Goal: Check status: Check status

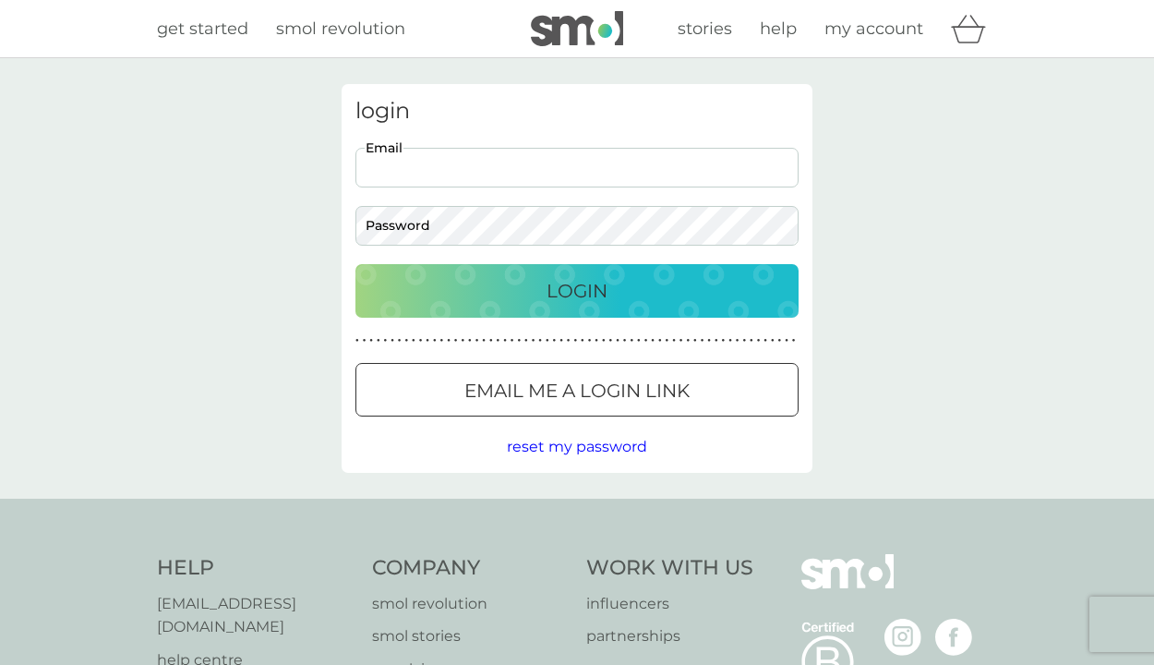
type input "[EMAIL_ADDRESS][DOMAIN_NAME]"
click at [577, 290] on button "Login" at bounding box center [576, 291] width 443 height 54
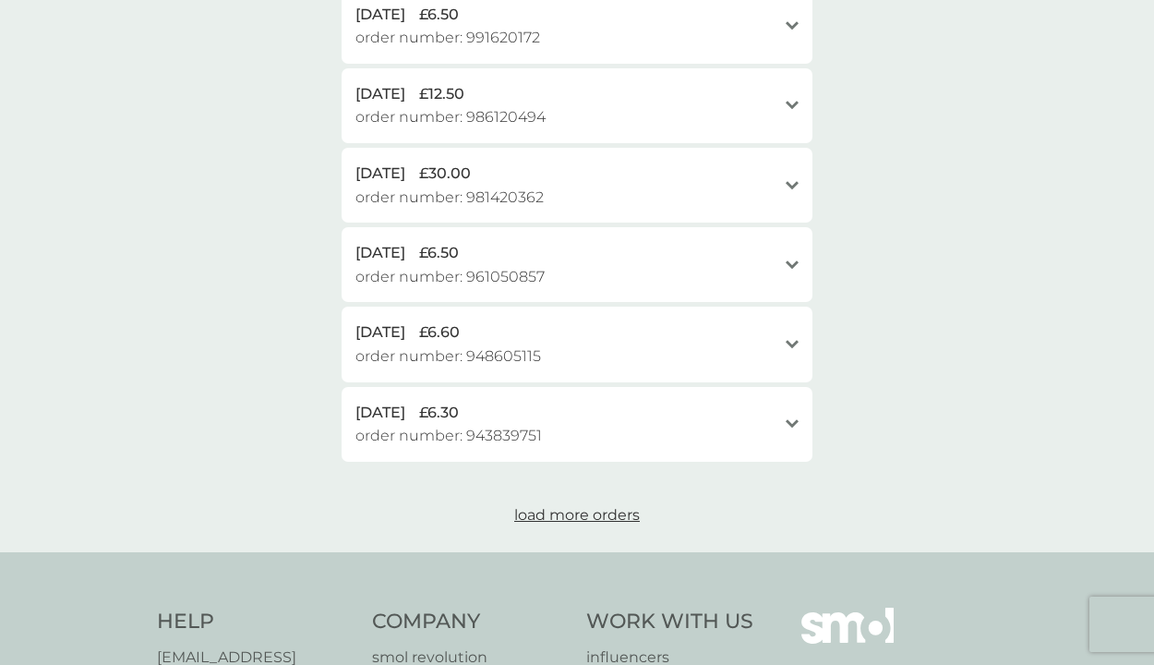
scroll to position [783, 0]
click at [603, 506] on span "load more orders" at bounding box center [577, 515] width 126 height 18
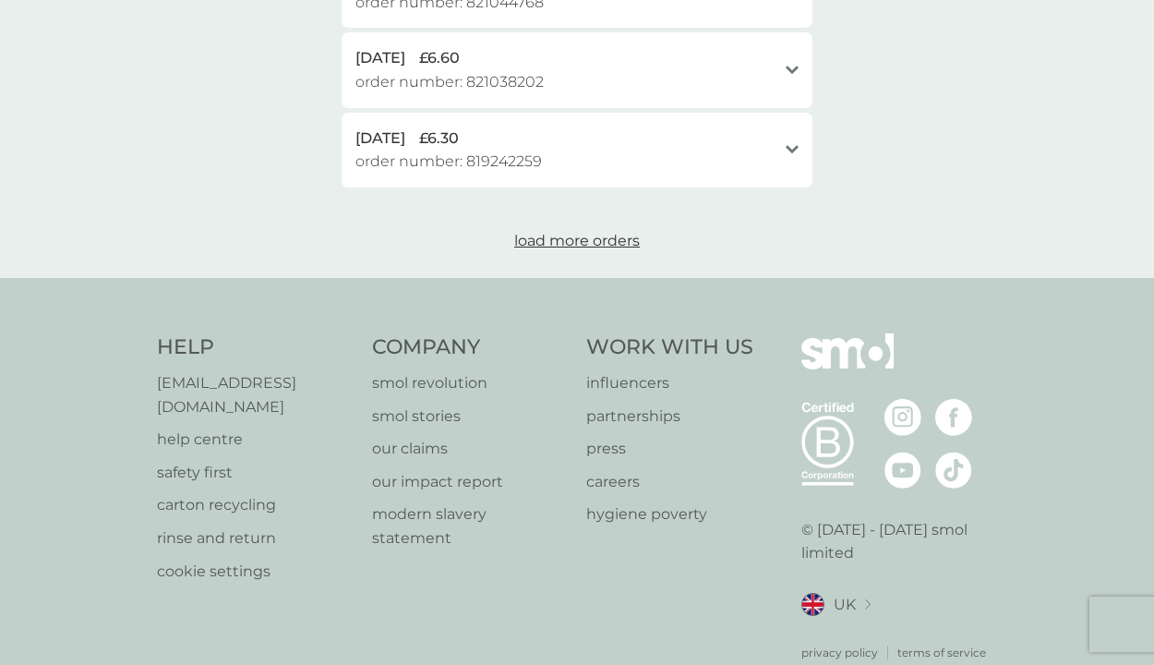
scroll to position [1852, 0]
click at [569, 233] on span "load more orders" at bounding box center [577, 242] width 126 height 18
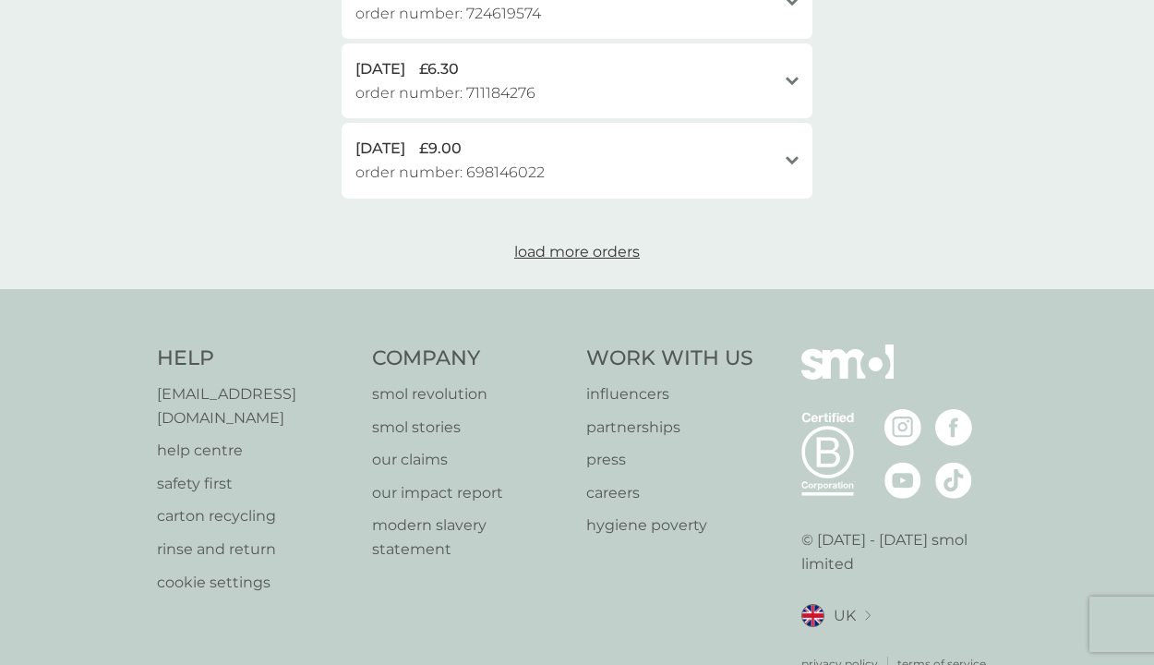
scroll to position [2637, 0]
click at [566, 244] on span "load more orders" at bounding box center [577, 253] width 126 height 18
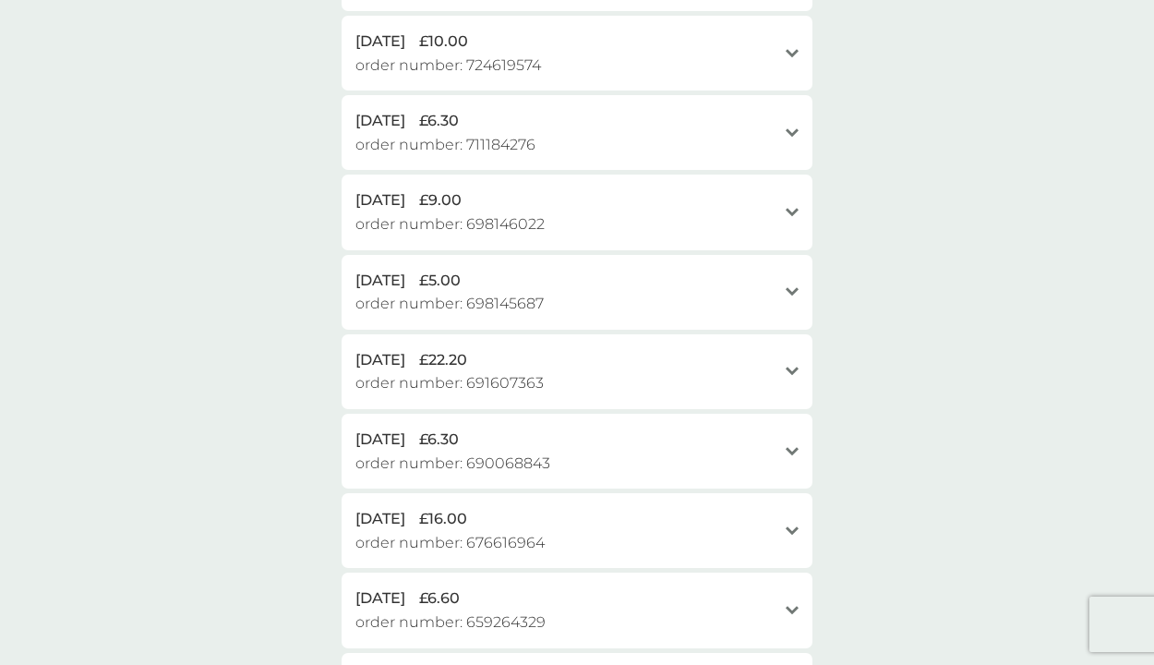
scroll to position [2572, 0]
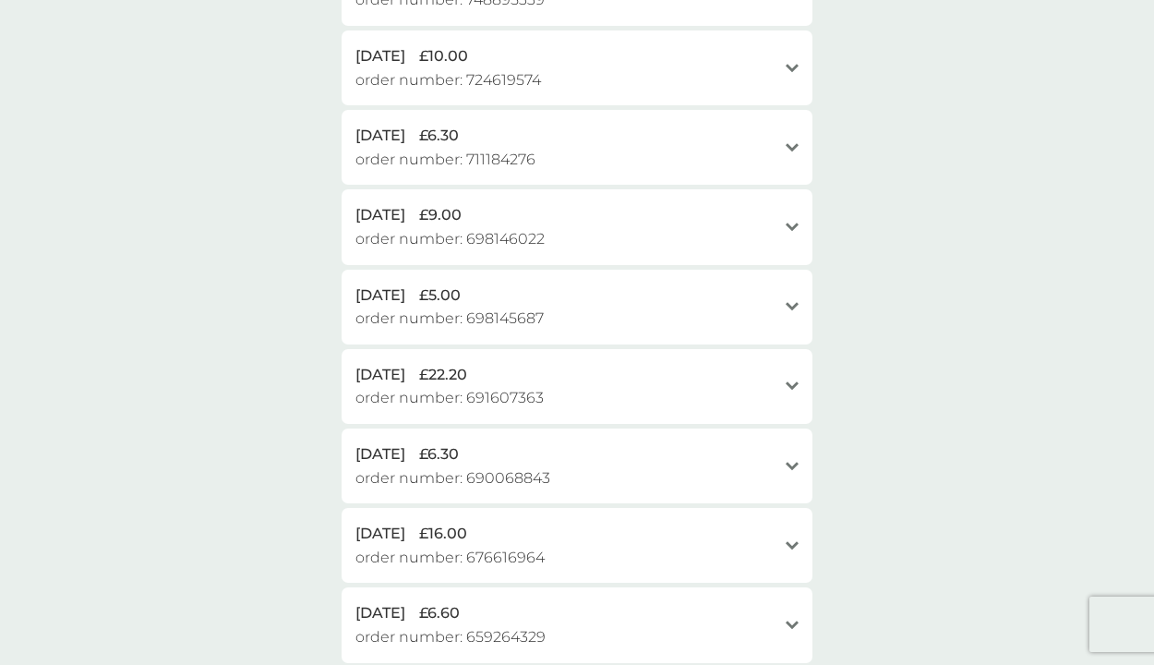
click at [537, 363] on div "[DATE] £22.20" at bounding box center [565, 375] width 421 height 24
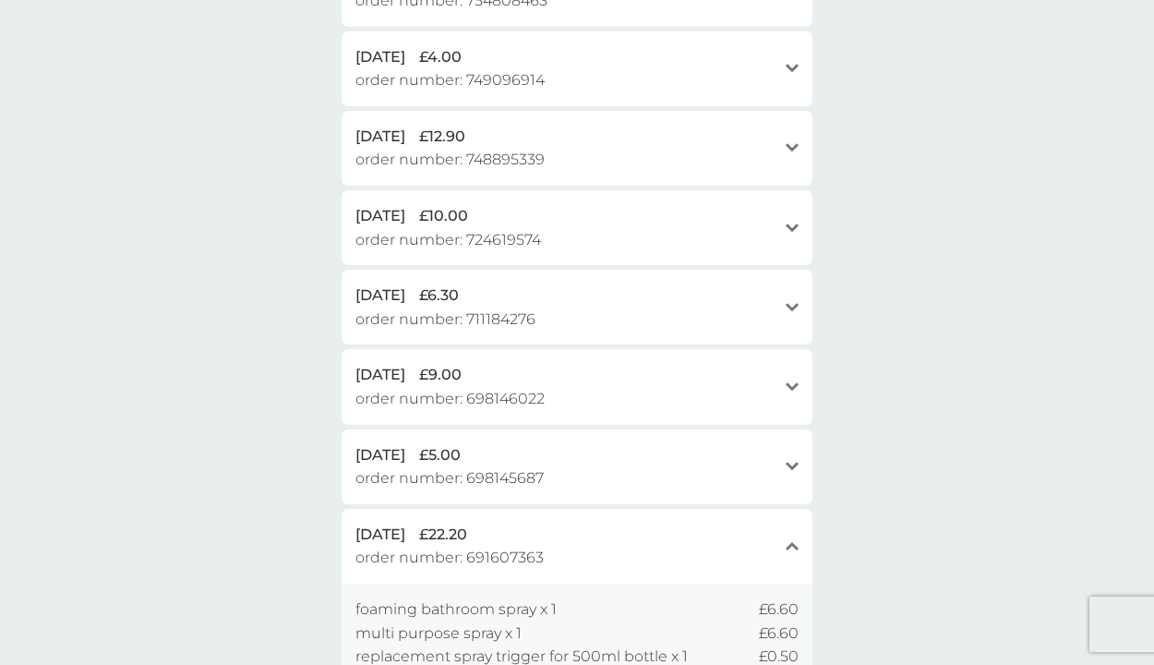
scroll to position [2391, 0]
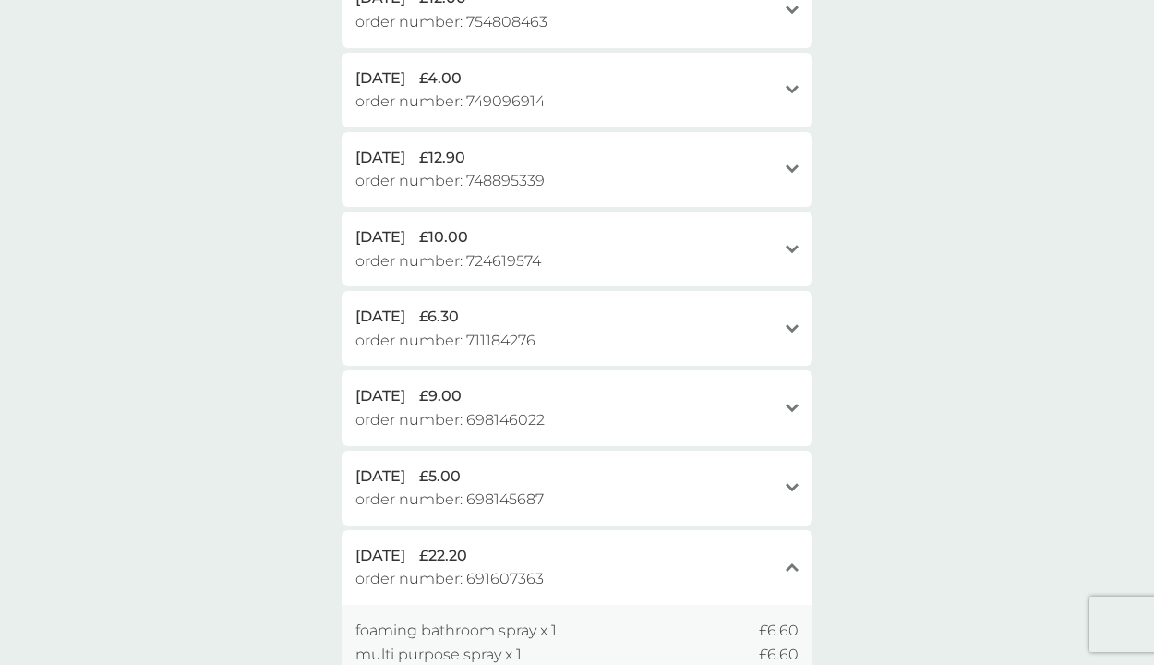
click at [467, 329] on span "order number: 711184276" at bounding box center [445, 341] width 180 height 24
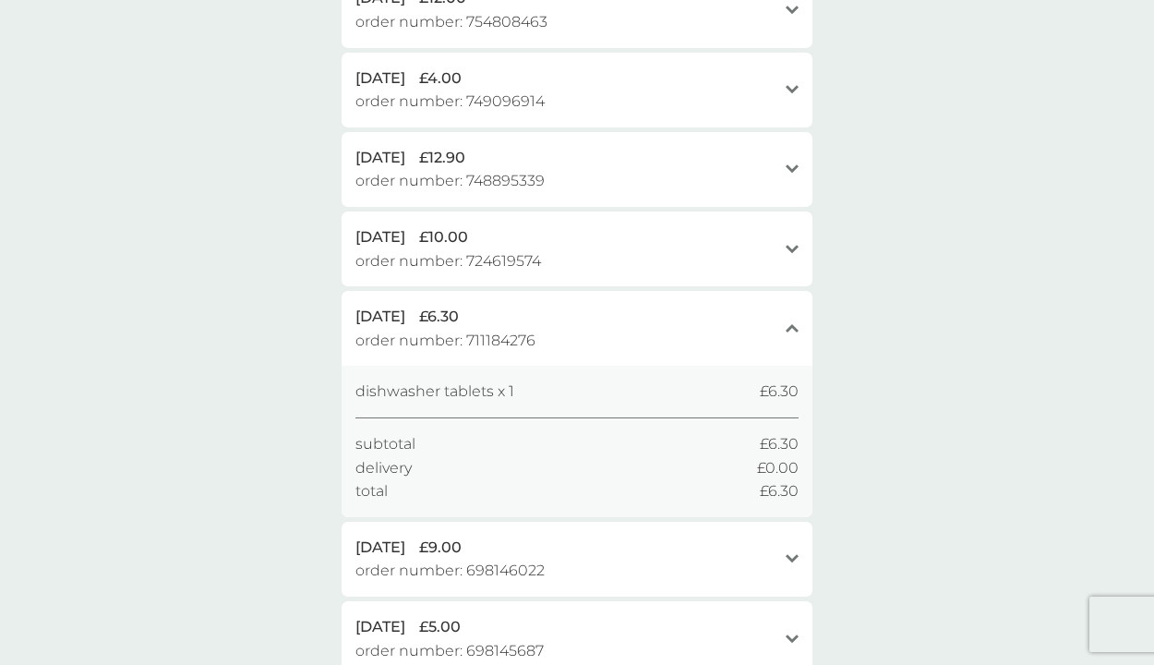
click at [615, 306] on div "[DATE] £6.30 order number: 711184276" at bounding box center [565, 328] width 421 height 47
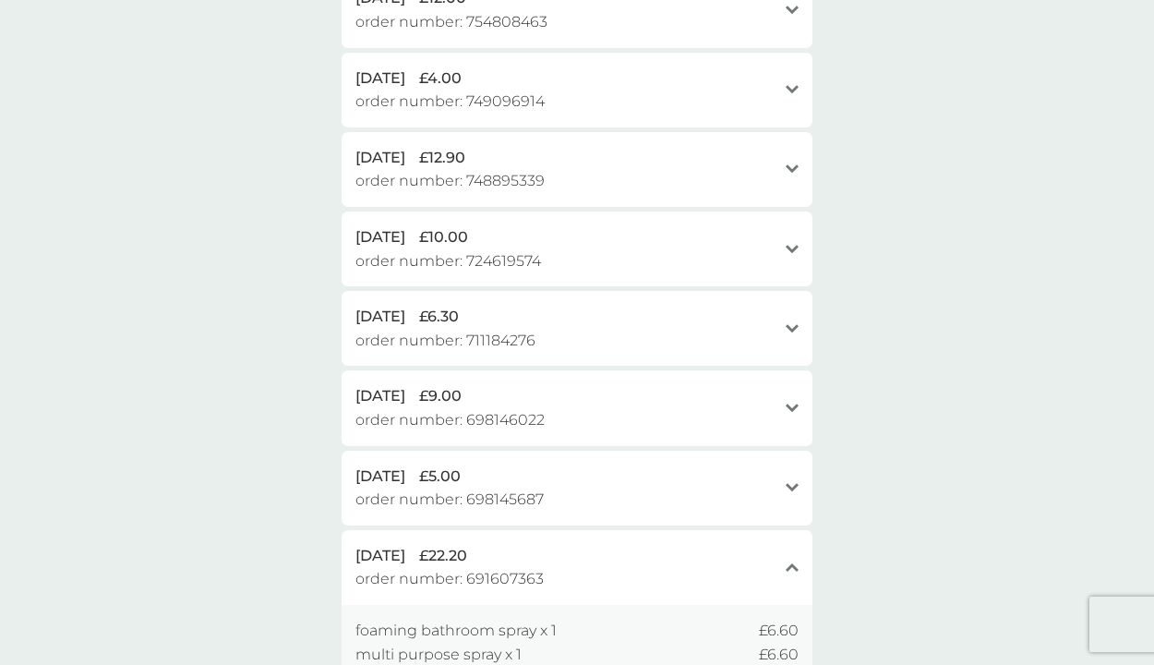
click at [615, 306] on div "[DATE] £6.30 order number: 711184276" at bounding box center [565, 328] width 421 height 47
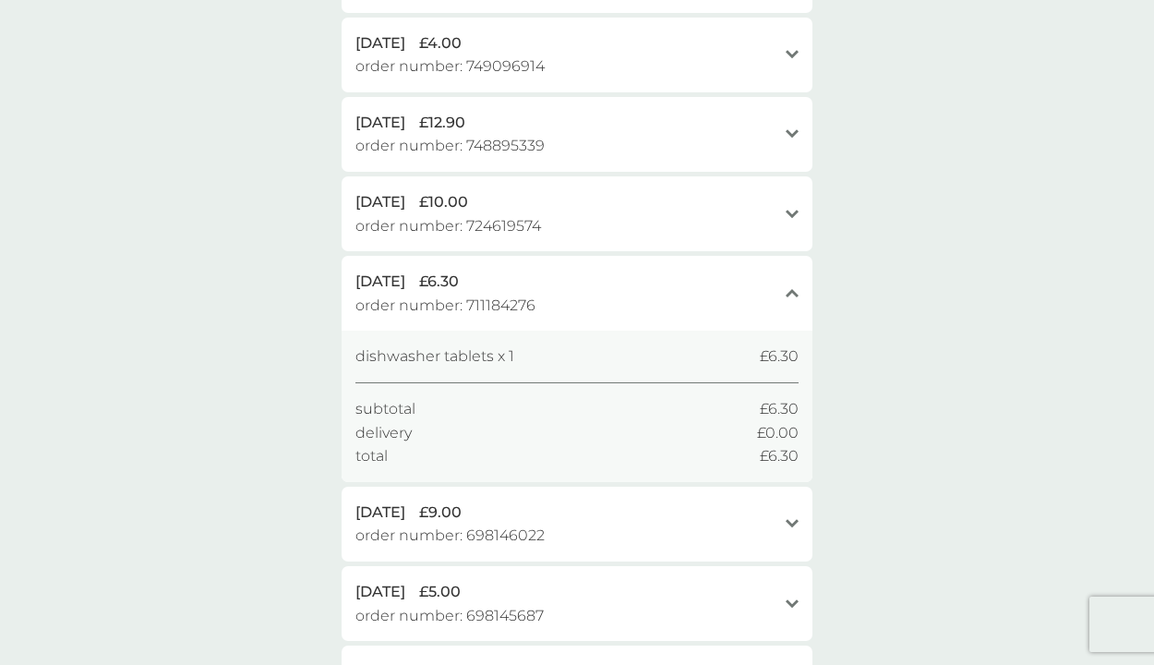
scroll to position [2444, 0]
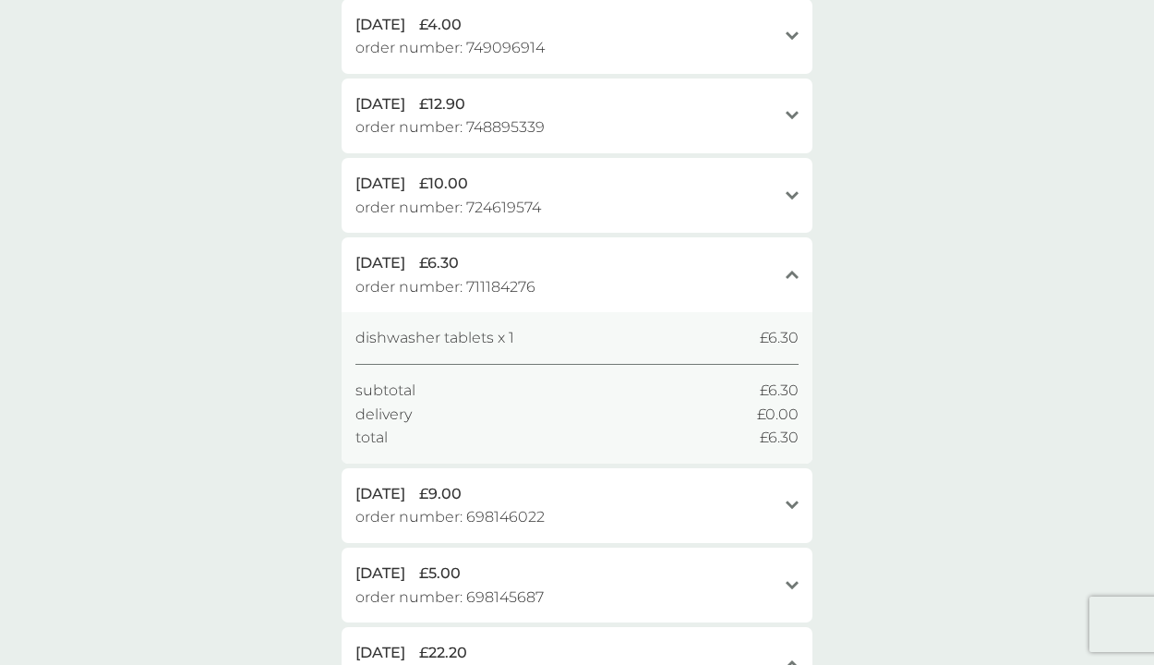
click at [434, 196] on span "order number: 724619574" at bounding box center [448, 208] width 186 height 24
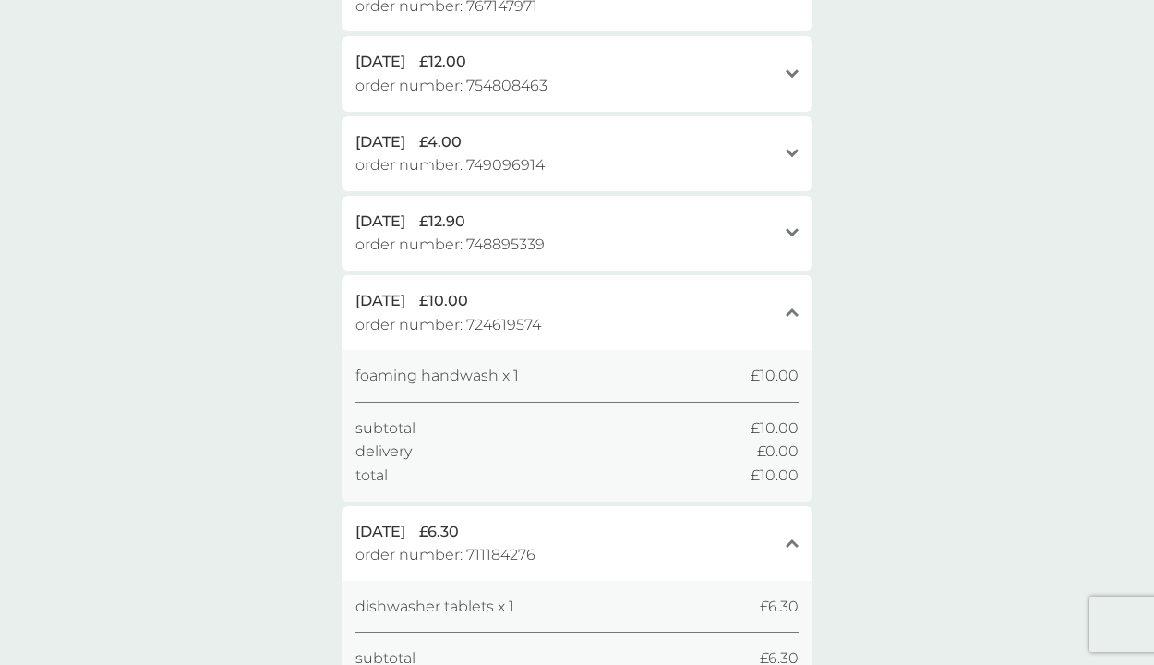
scroll to position [2314, 0]
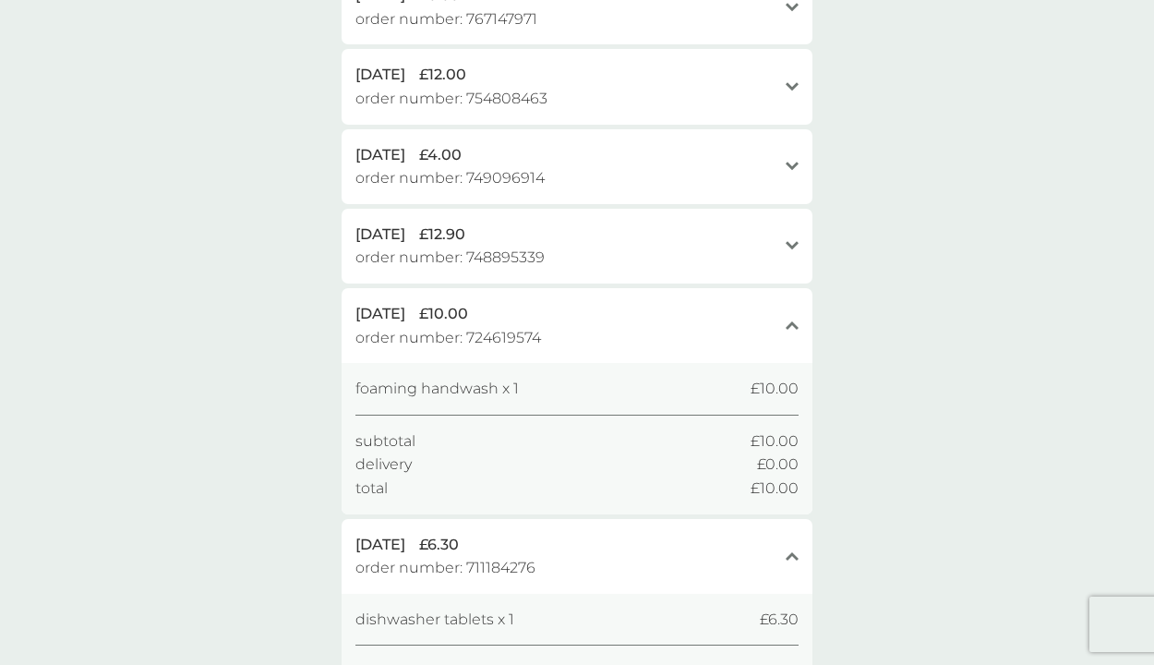
click at [505, 246] on span "order number: 748895339" at bounding box center [449, 258] width 189 height 24
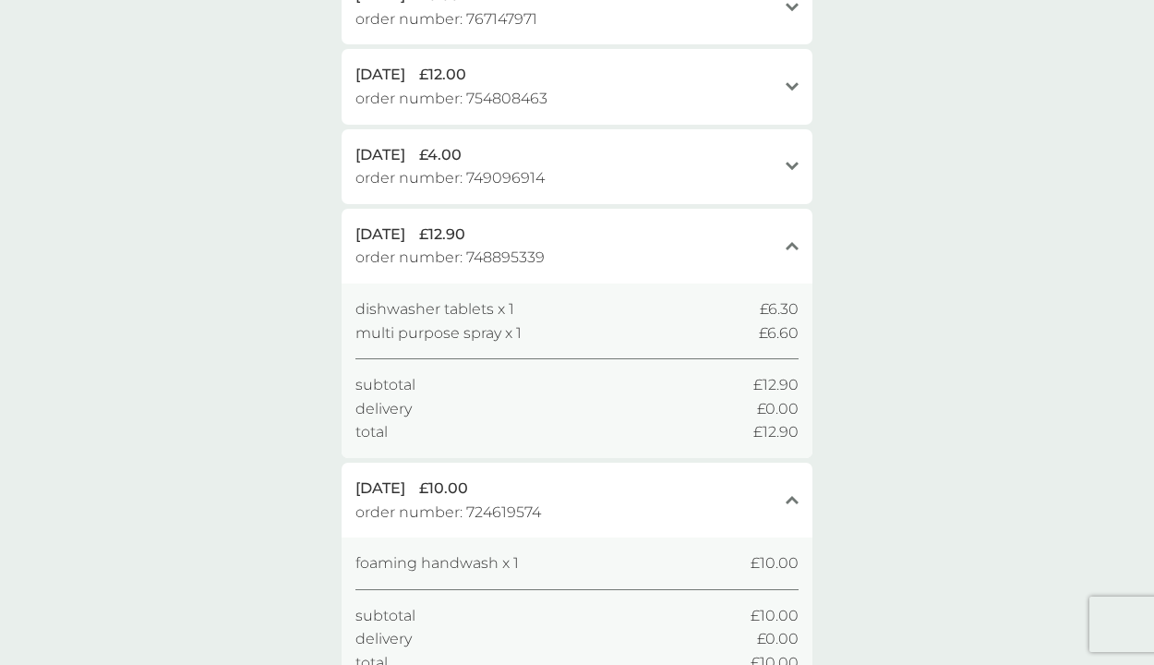
click at [587, 143] on div "[DATE] £4.00" at bounding box center [565, 155] width 421 height 24
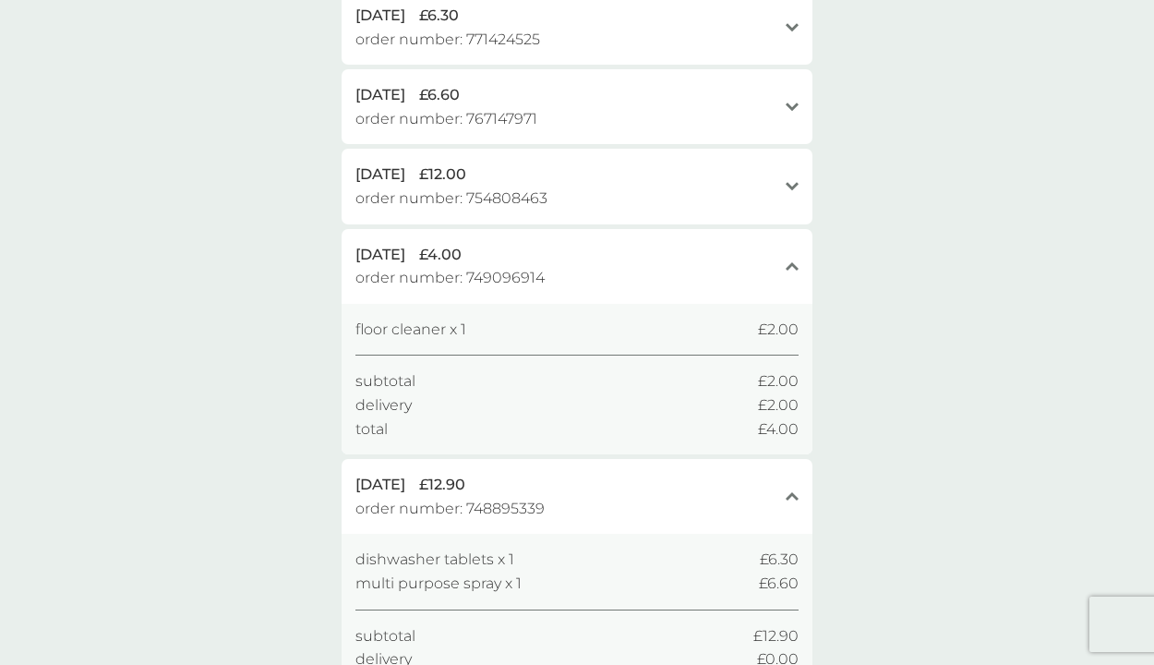
scroll to position [2195, 0]
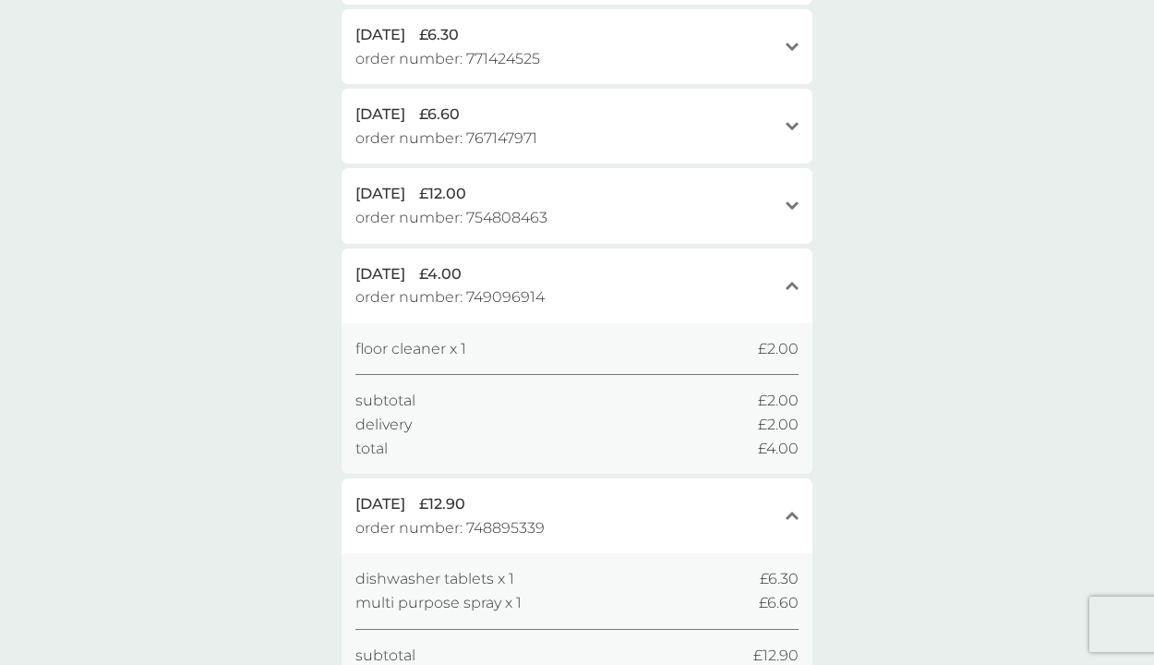
click at [645, 182] on div "[DATE] £12.00 order number: 754808463" at bounding box center [565, 205] width 421 height 47
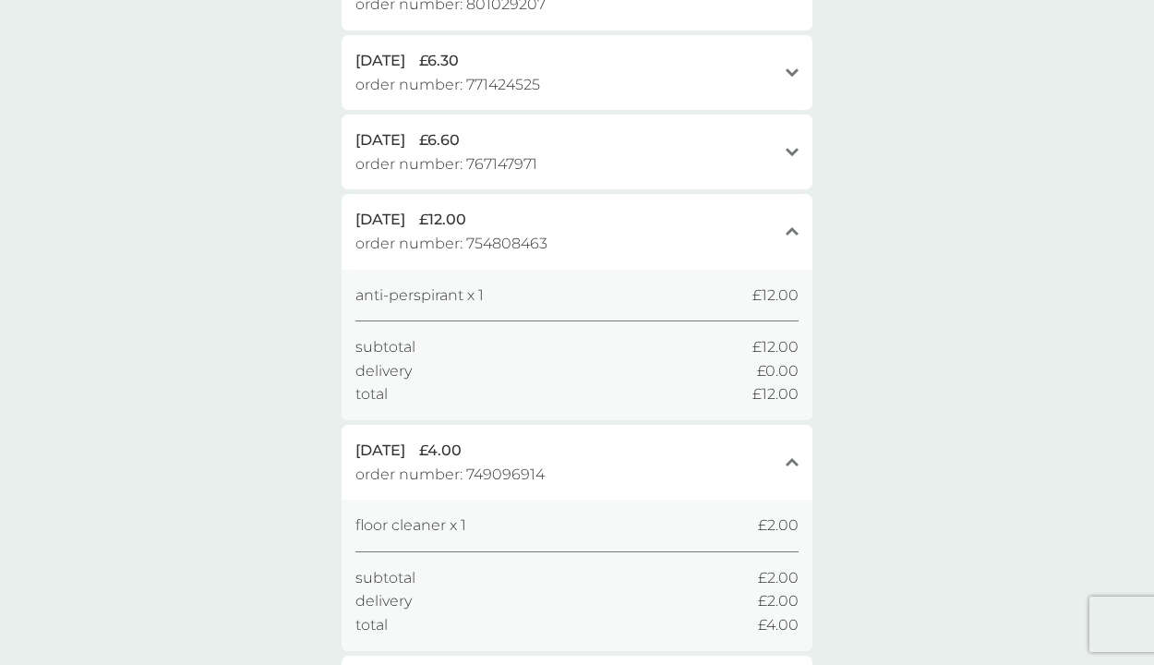
scroll to position [2138, 0]
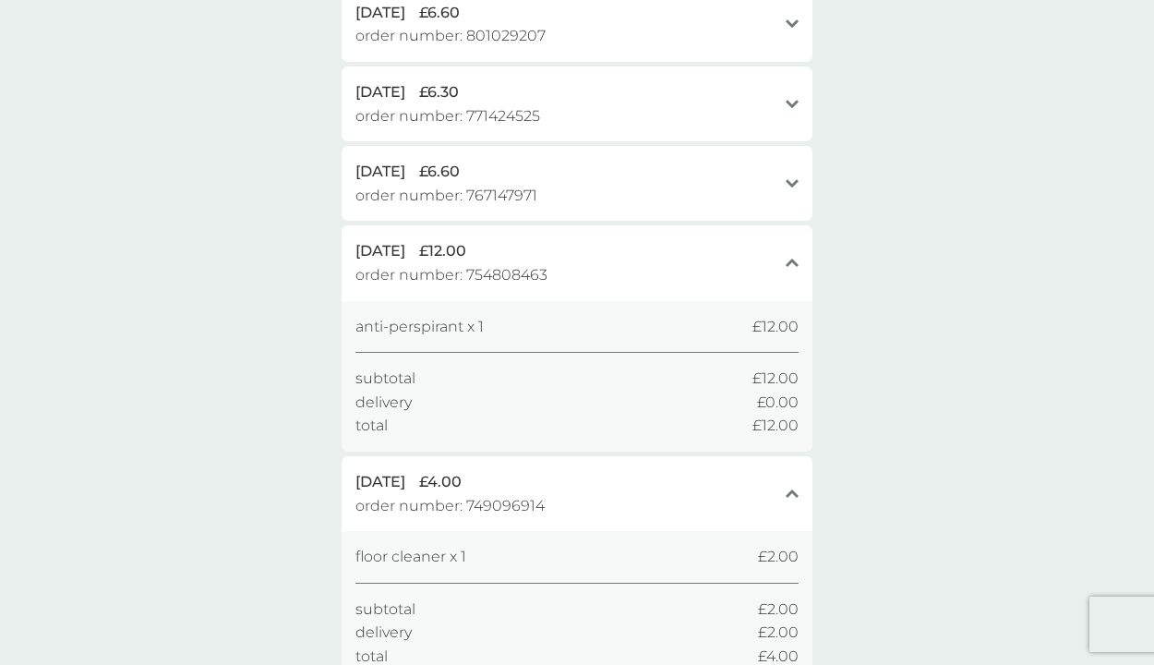
click at [634, 167] on div "[DATE] £6.60 order number: 767147971" at bounding box center [565, 183] width 421 height 47
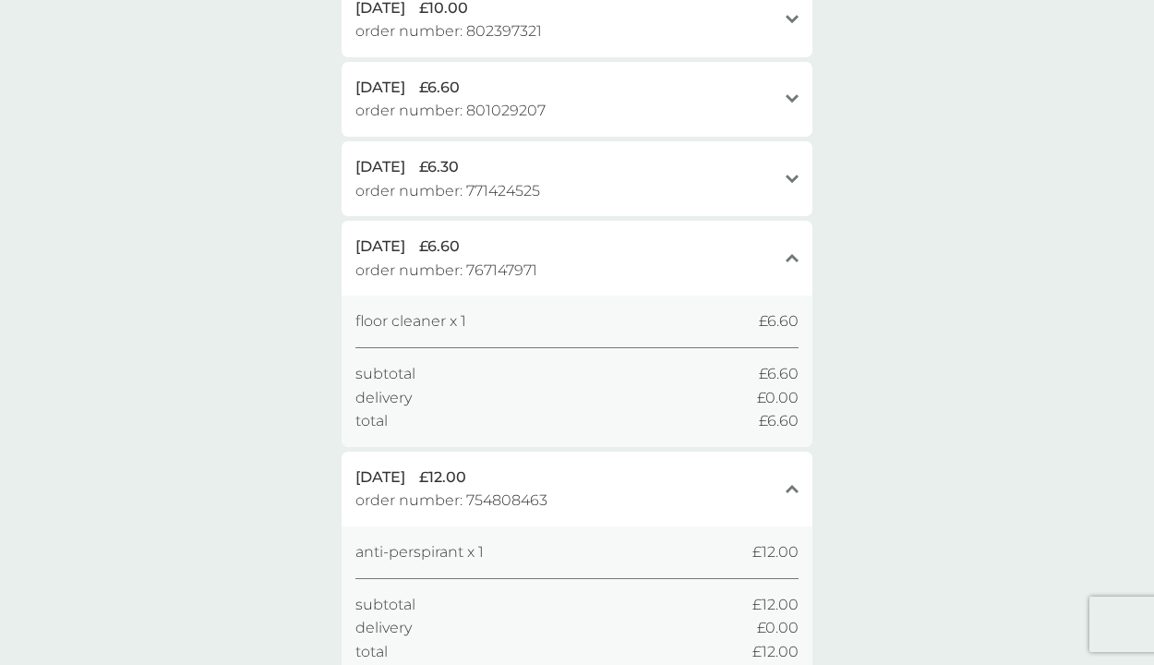
scroll to position [2056, 0]
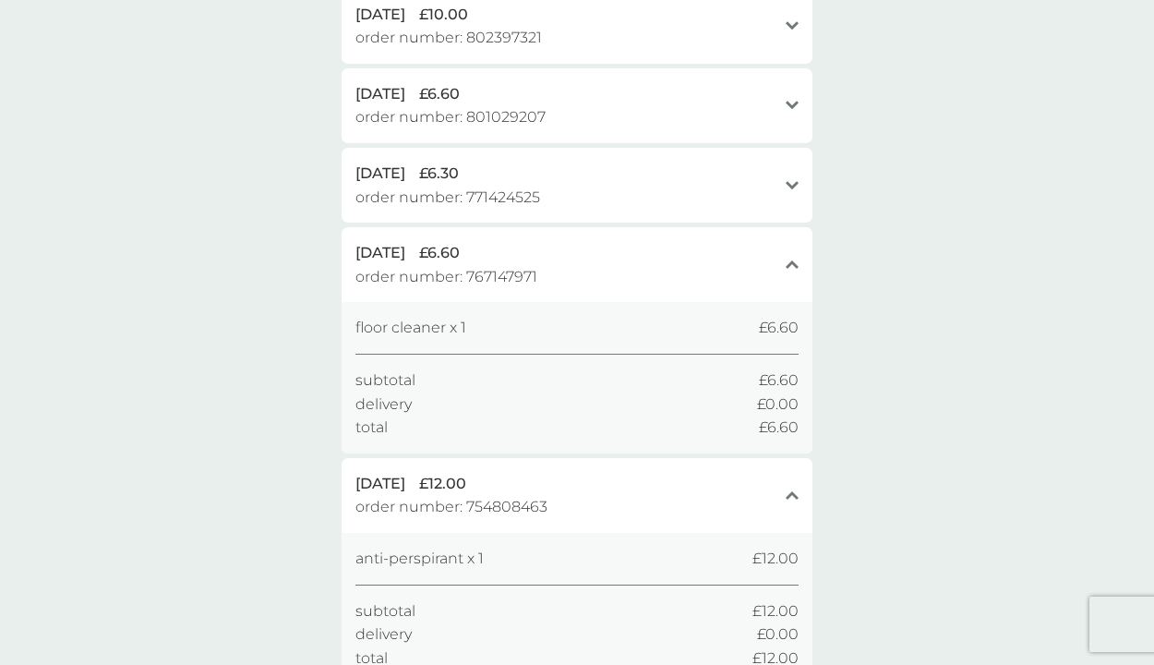
click at [548, 168] on div "[DATE] £6.30 order number: 771424525" at bounding box center [565, 185] width 421 height 47
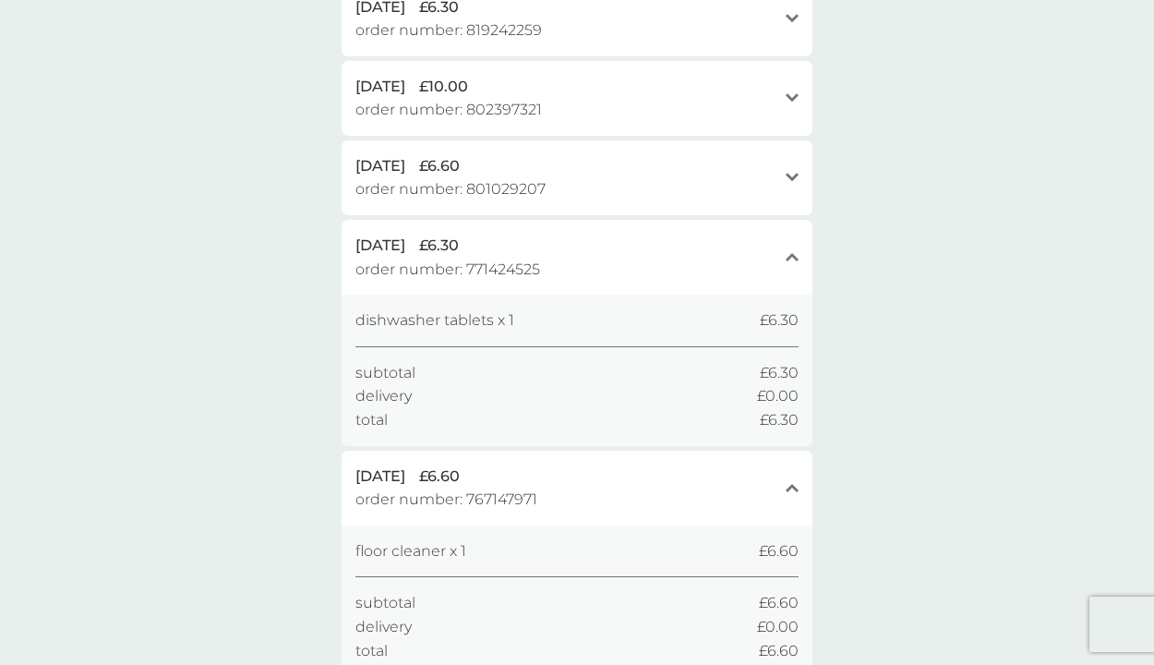
scroll to position [1970, 0]
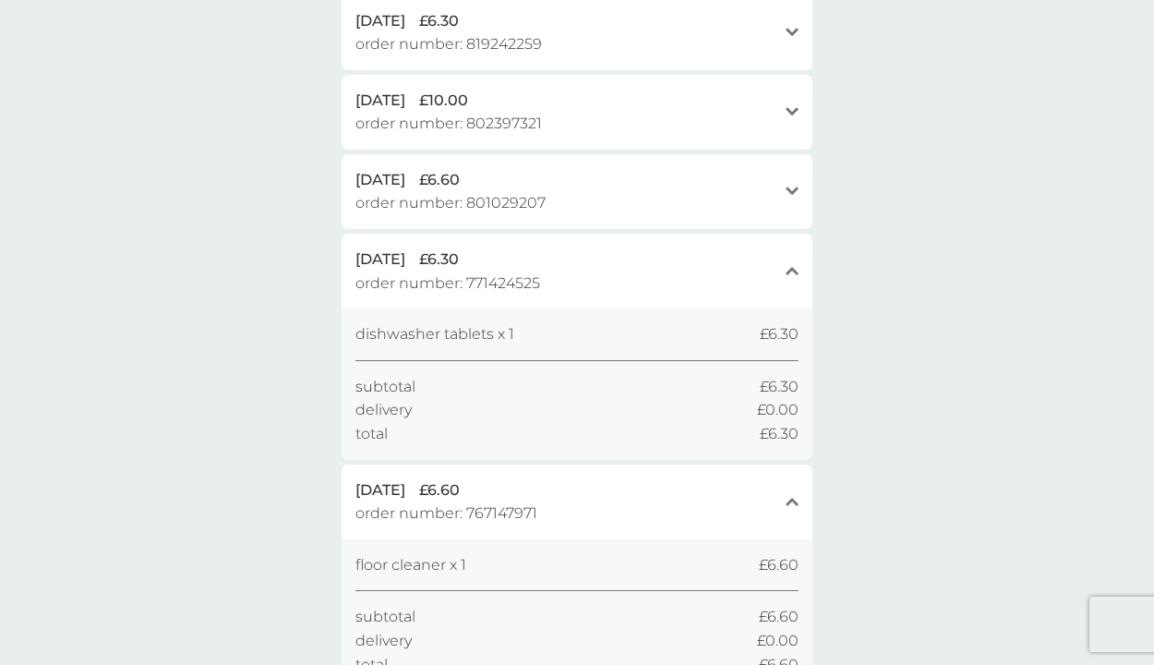
click at [544, 168] on div "[DATE] £6.60" at bounding box center [565, 180] width 421 height 24
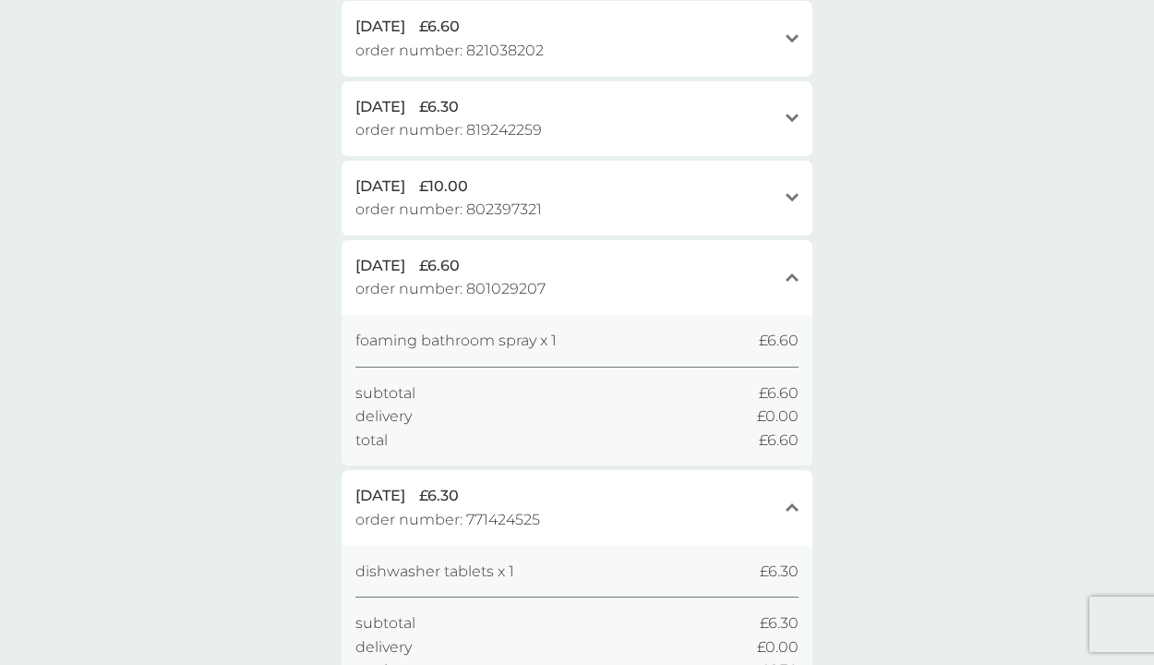
scroll to position [1873, 0]
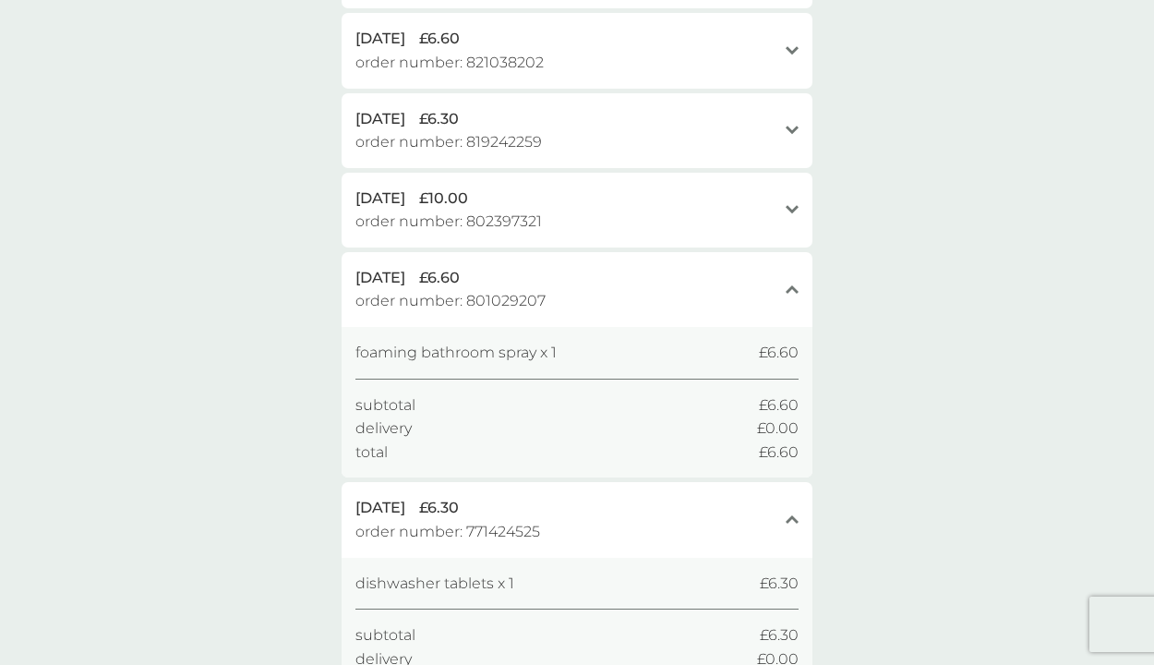
click at [553, 187] on div "[DATE] £10.00" at bounding box center [565, 199] width 421 height 24
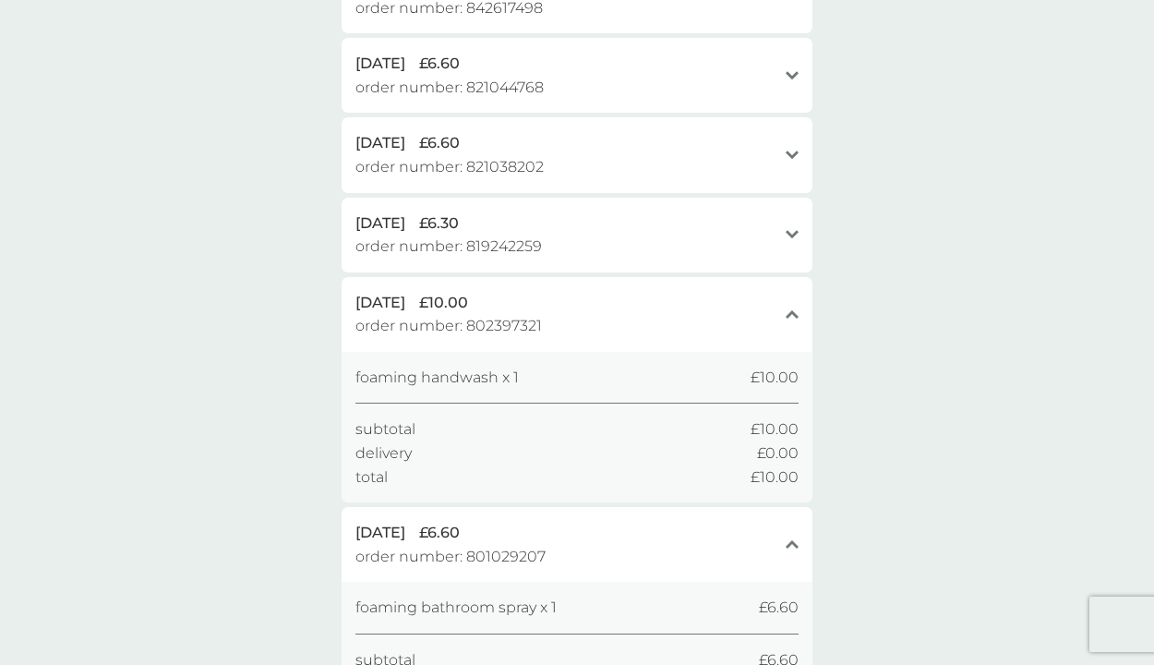
scroll to position [1757, 0]
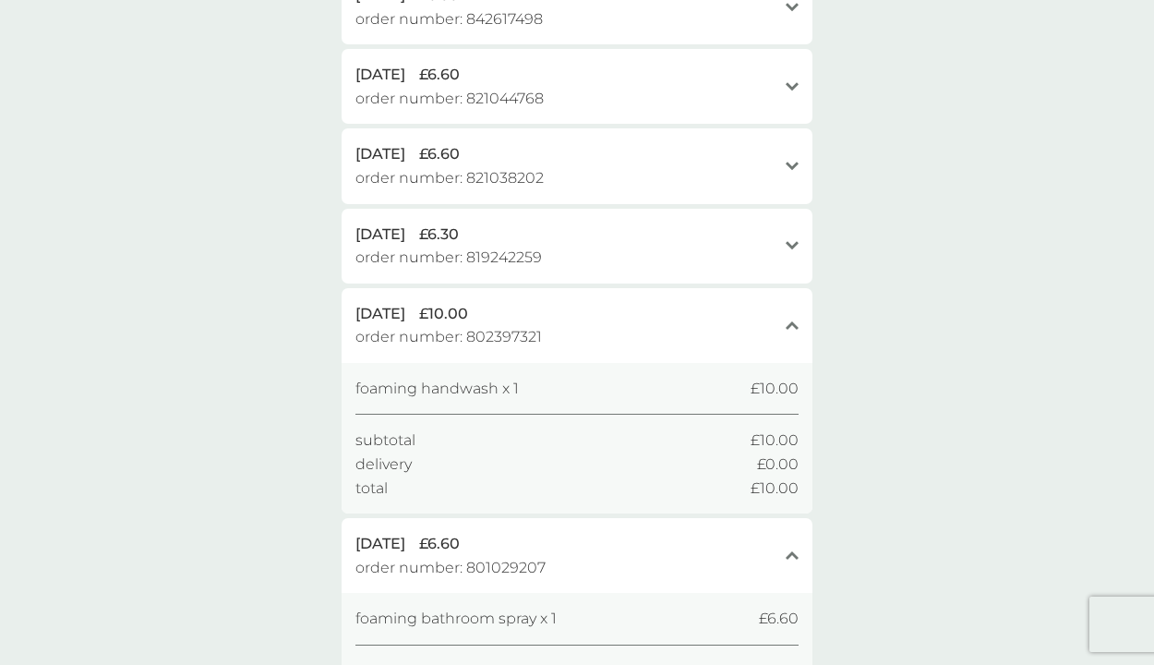
click at [555, 223] on div "[DATE] £6.30" at bounding box center [565, 235] width 421 height 24
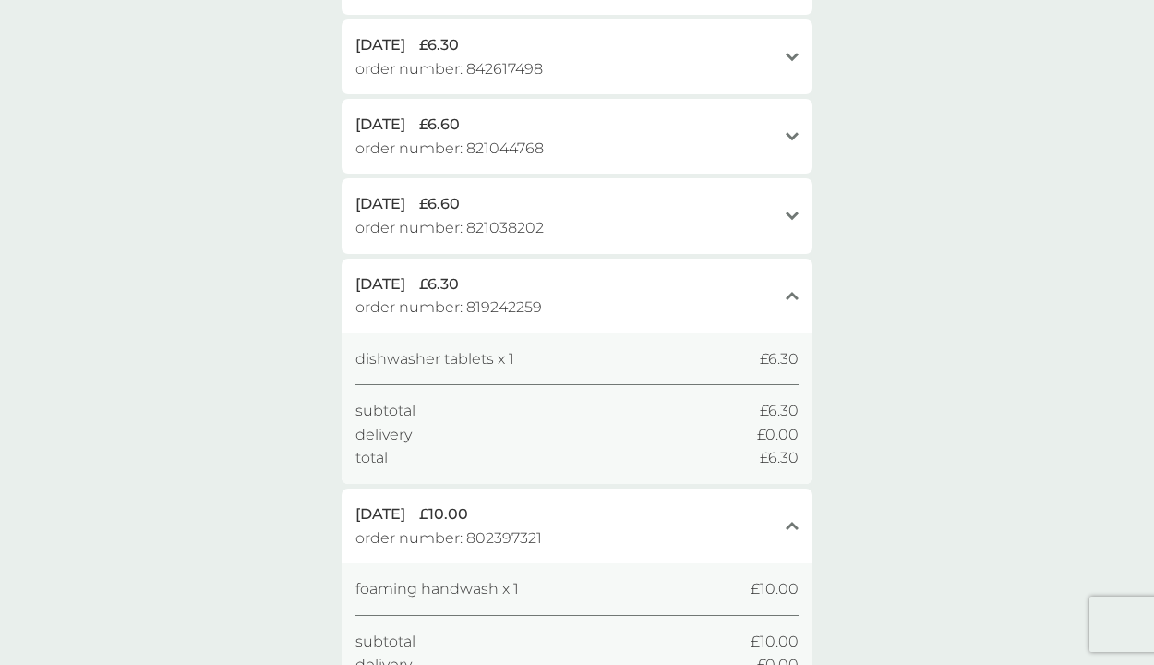
scroll to position [1693, 0]
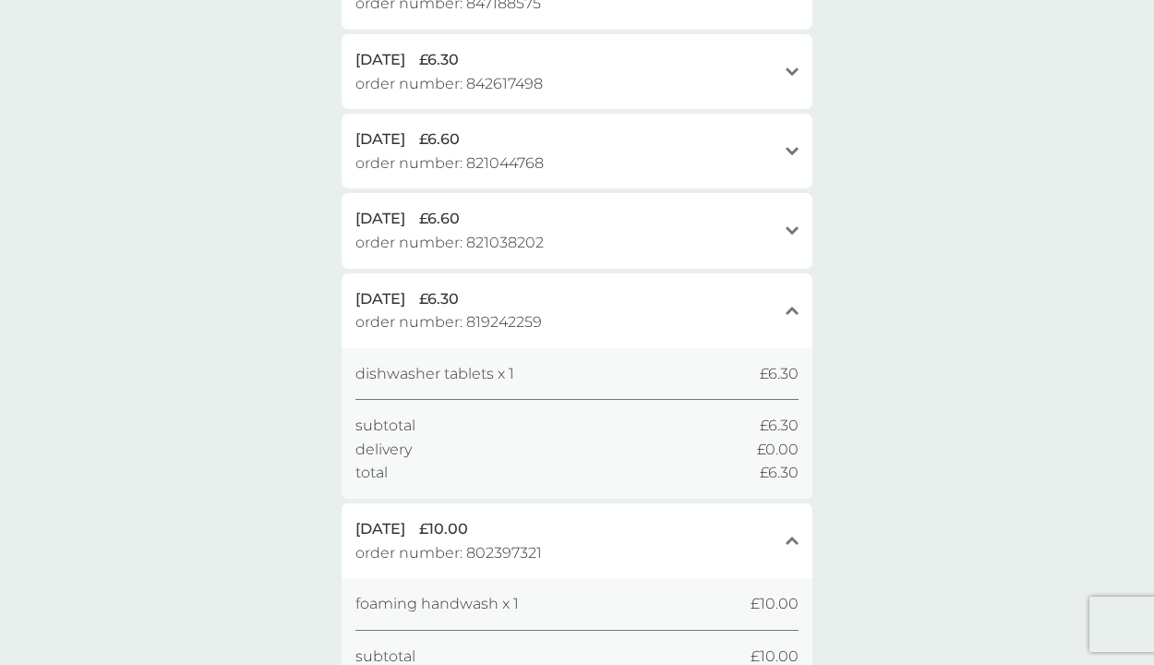
click at [554, 207] on div "[DATE] £6.60" at bounding box center [565, 219] width 421 height 24
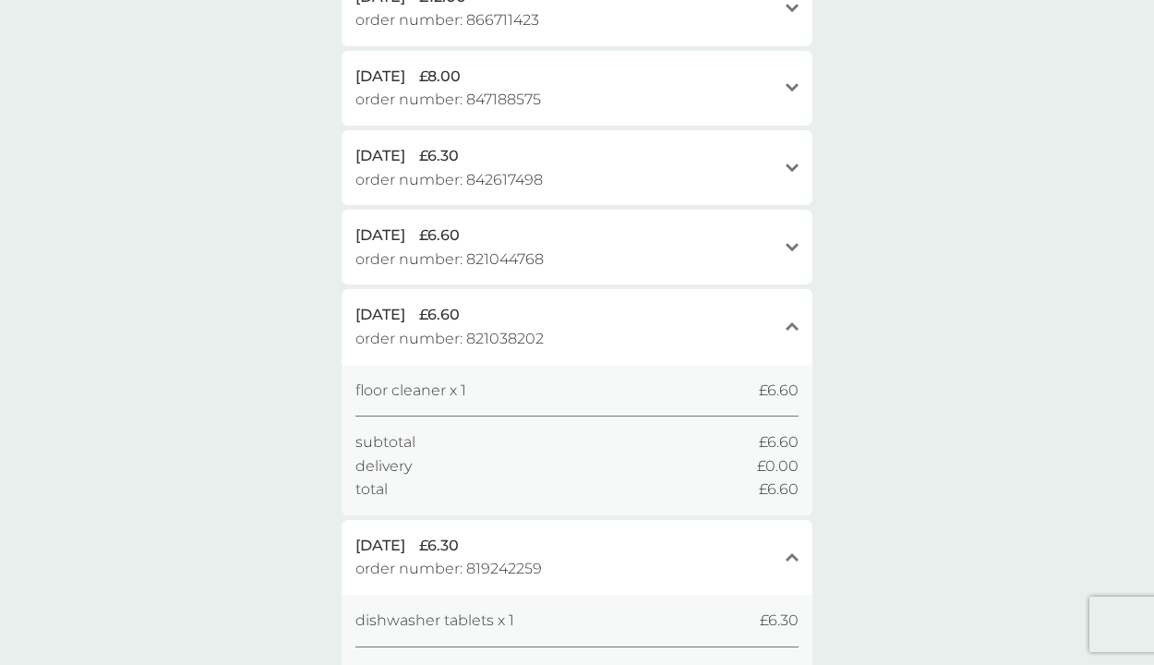
scroll to position [1586, 0]
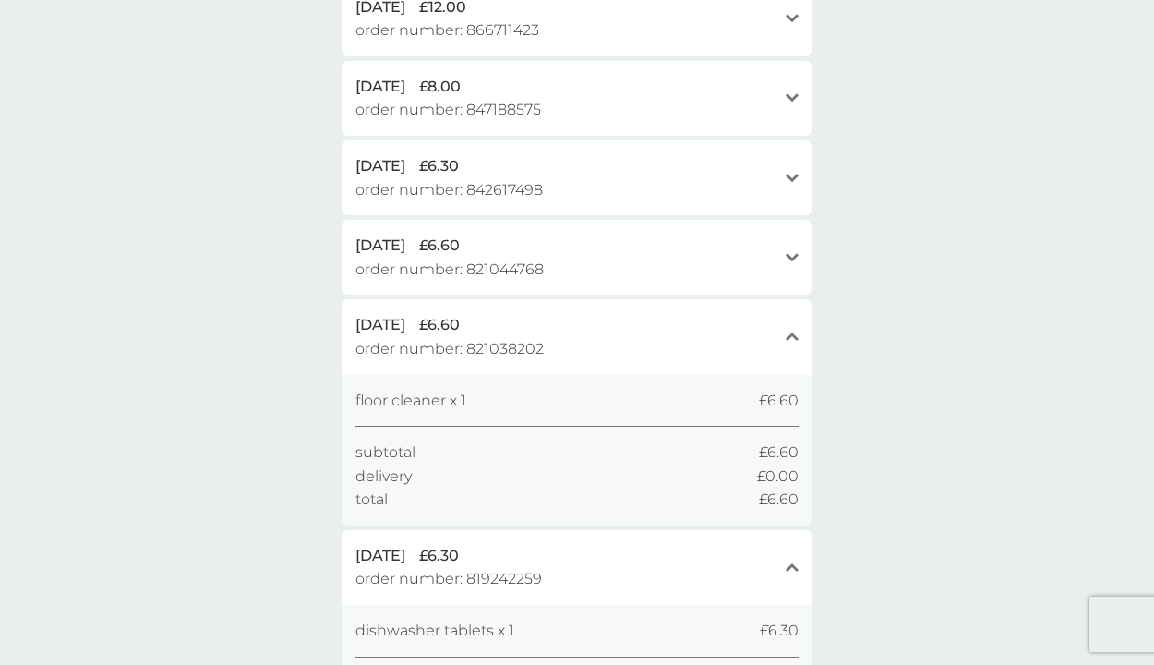
click at [542, 258] on span "order number: 821044768" at bounding box center [449, 270] width 188 height 24
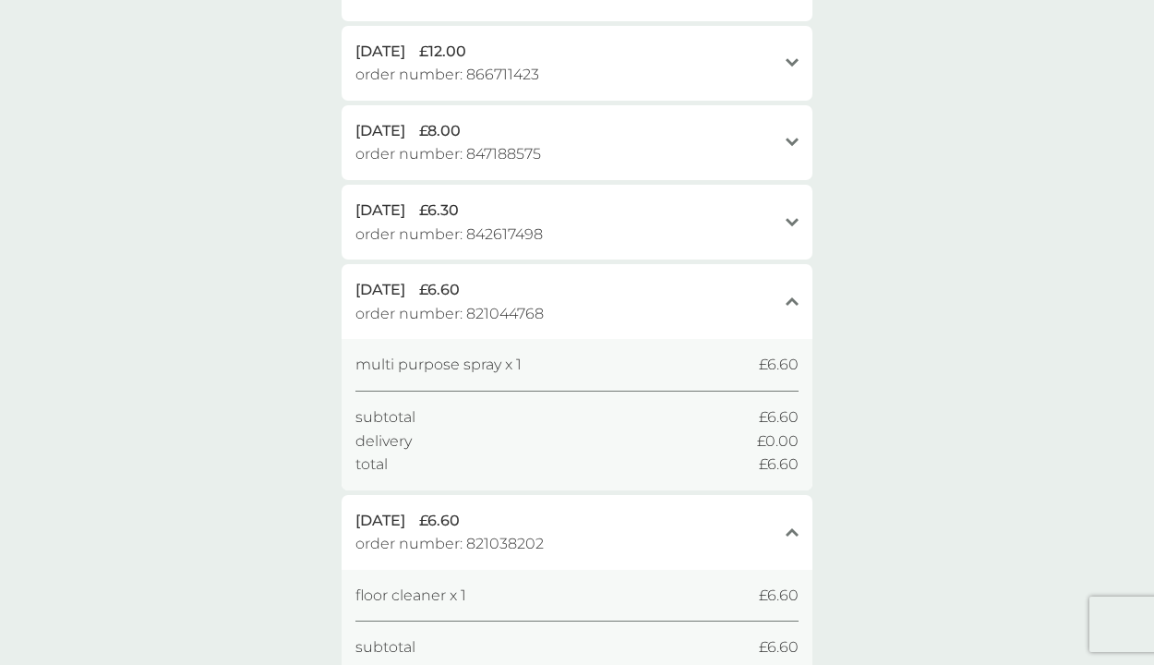
scroll to position [1541, 0]
click at [541, 223] on span "order number: 842617498" at bounding box center [448, 235] width 187 height 24
click at [541, 204] on div "[DATE] £8.00 order number: 847188575" at bounding box center [565, 223] width 421 height 47
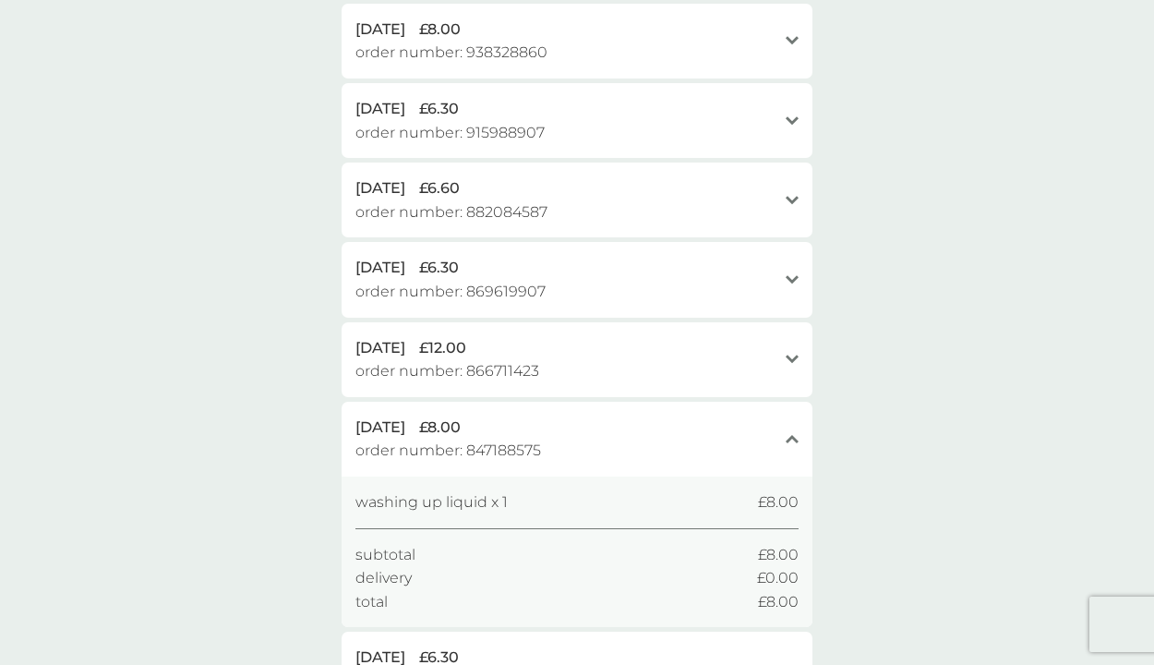
scroll to position [1243, 0]
click at [440, 203] on span "order number: 882084587" at bounding box center [451, 215] width 192 height 24
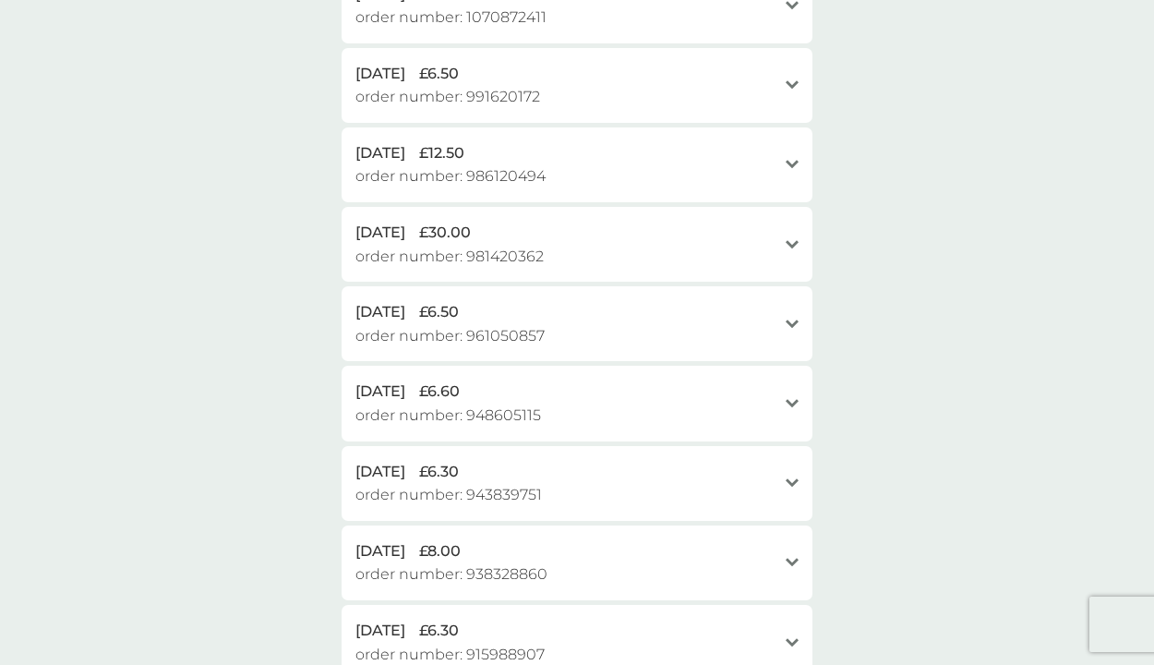
scroll to position [717, 0]
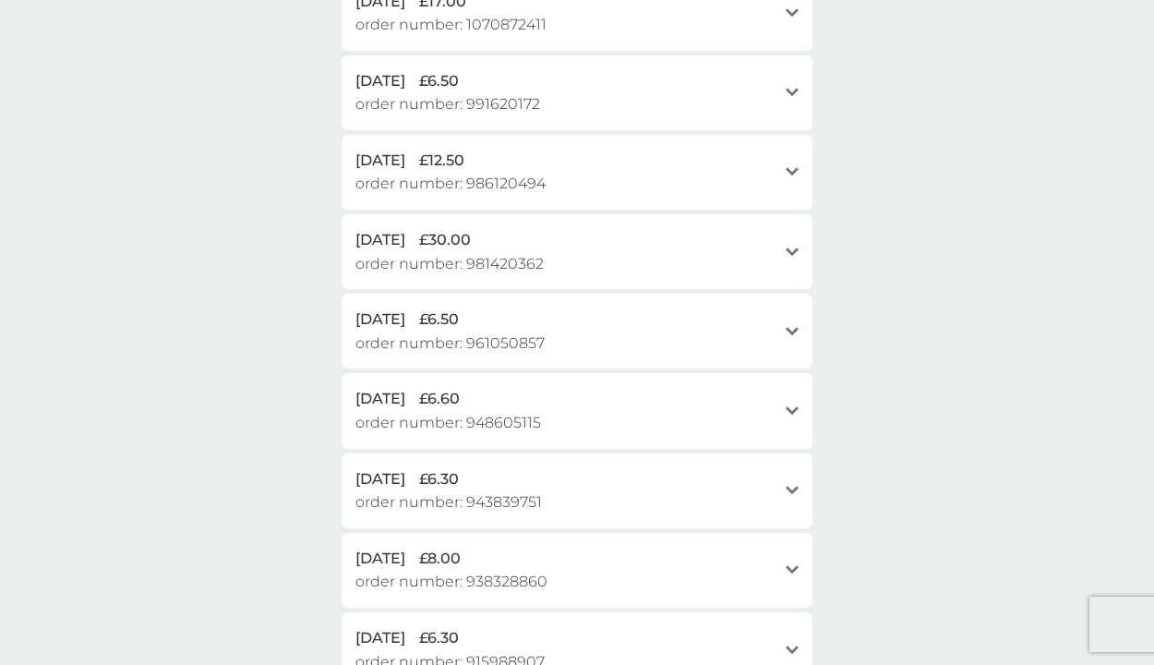
click at [398, 232] on span "[DATE]" at bounding box center [380, 240] width 50 height 24
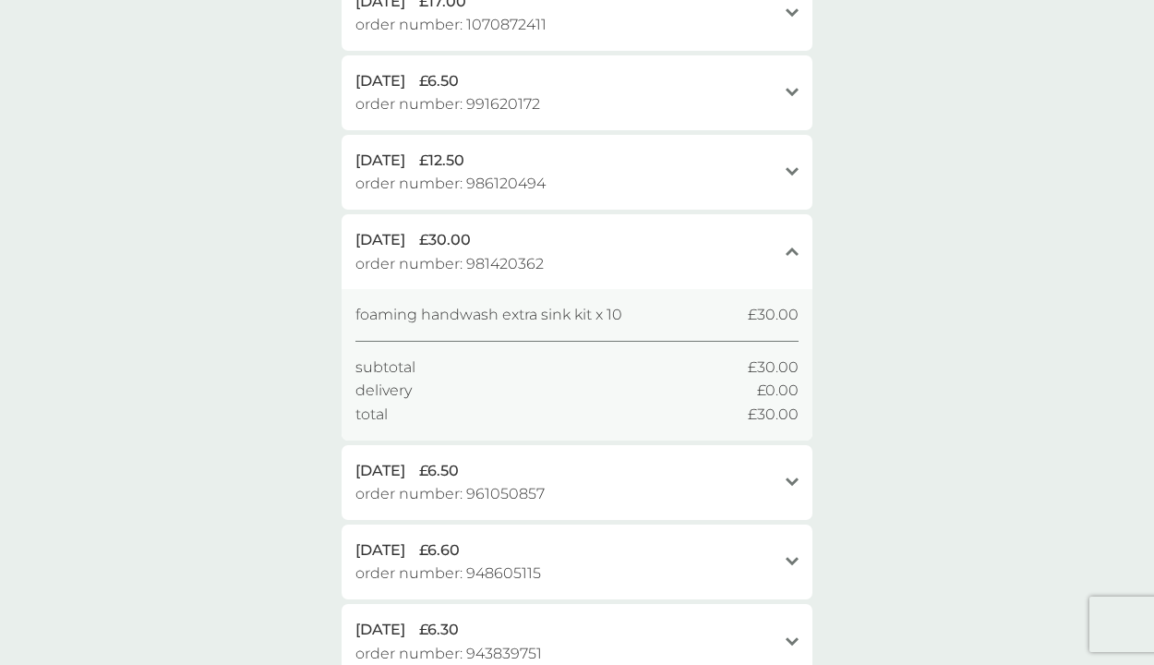
click at [537, 459] on div "[DATE] £6.50" at bounding box center [565, 471] width 421 height 24
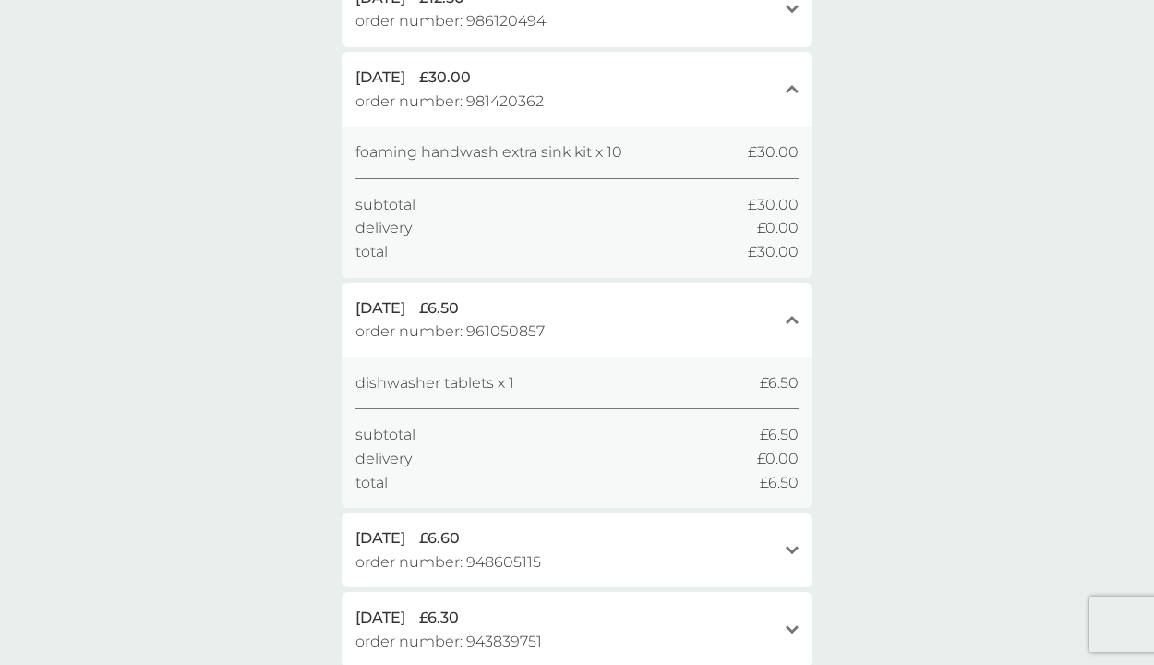
scroll to position [888, 0]
